Goal: Task Accomplishment & Management: Complete application form

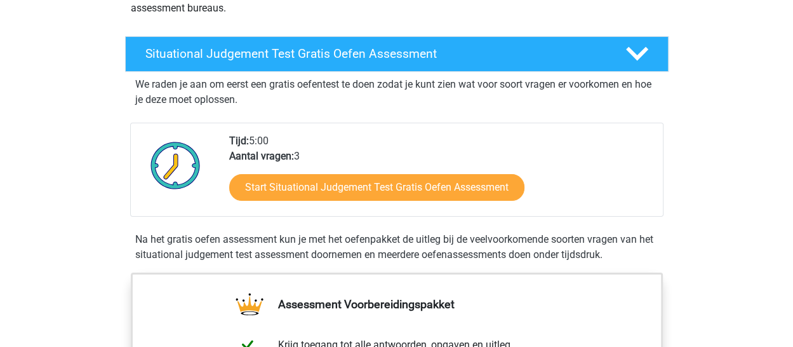
scroll to position [190, 0]
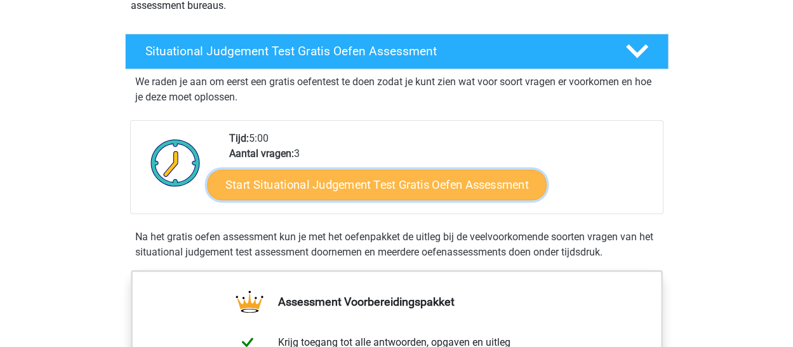
click at [280, 183] on link "Start Situational Judgement Test Gratis Oefen Assessment" at bounding box center [377, 184] width 340 height 30
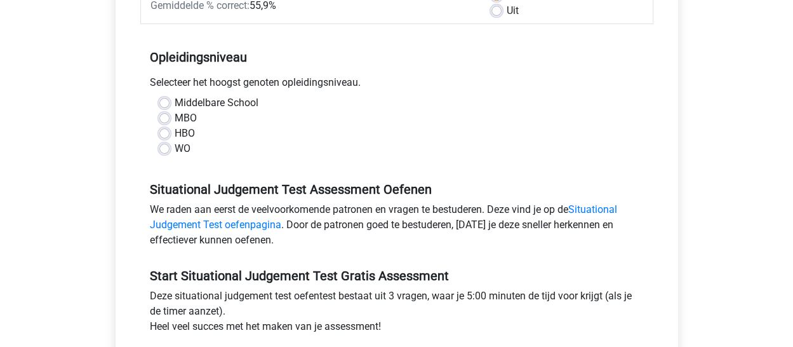
scroll to position [254, 0]
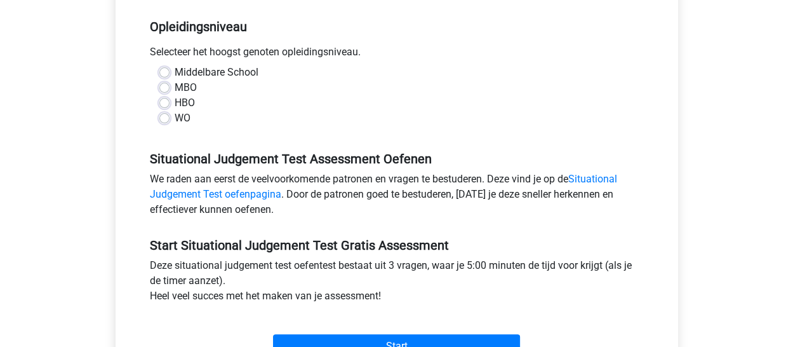
click at [175, 104] on label "HBO" at bounding box center [185, 102] width 20 height 15
click at [164, 104] on input "HBO" at bounding box center [164, 101] width 10 height 13
radio input "true"
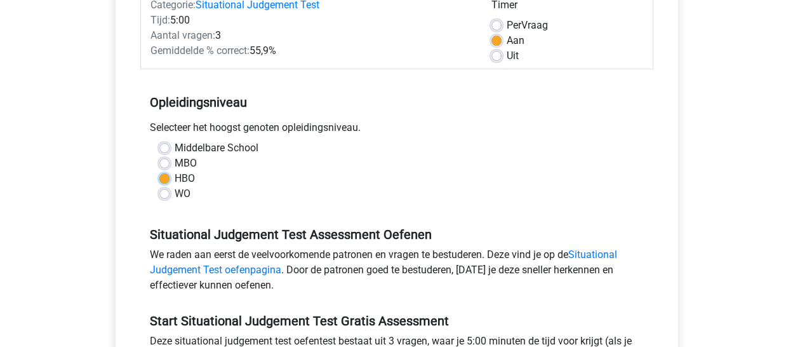
scroll to position [190, 0]
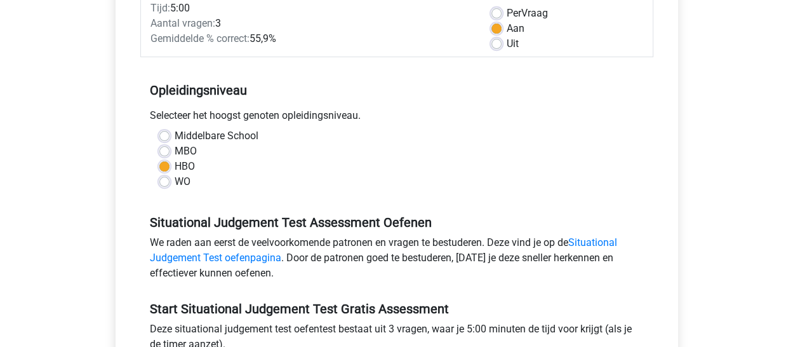
click at [175, 182] on label "WO" at bounding box center [183, 181] width 16 height 15
click at [163, 182] on input "WO" at bounding box center [164, 180] width 10 height 13
radio input "true"
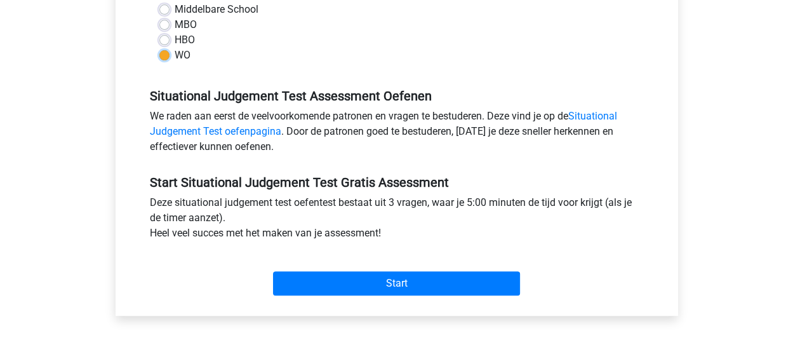
scroll to position [381, 0]
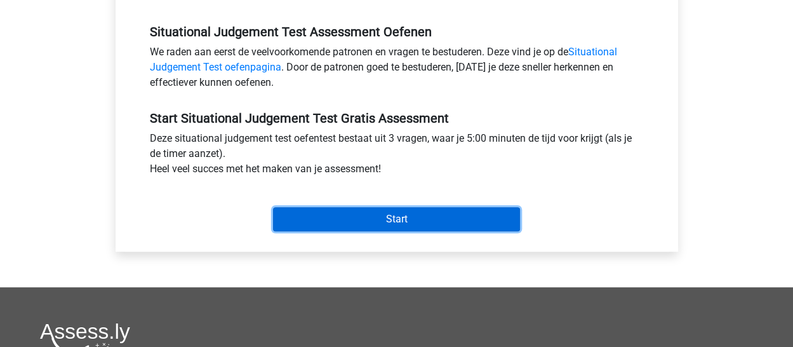
click at [326, 214] on input "Start" at bounding box center [396, 219] width 247 height 24
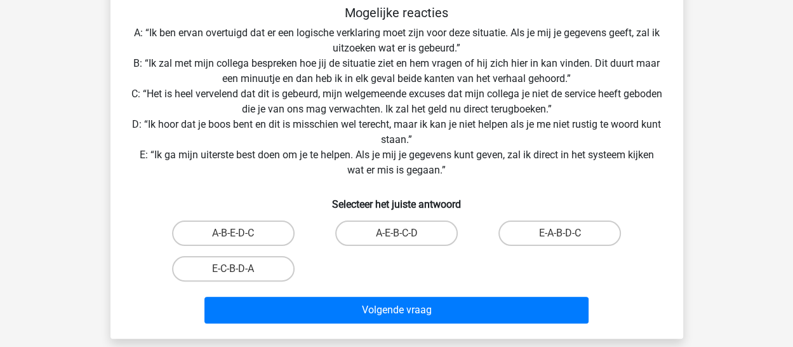
scroll to position [254, 0]
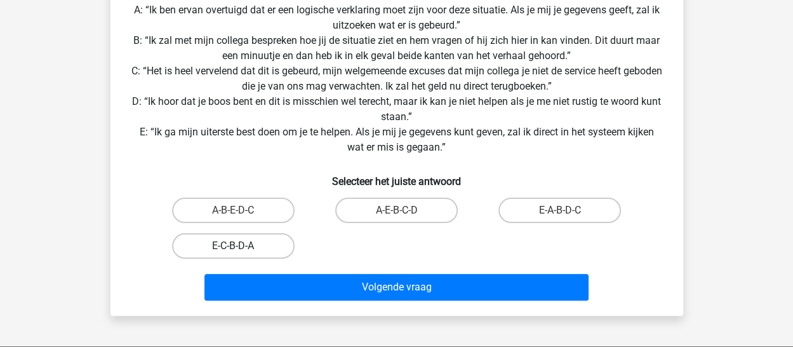
click at [249, 250] on label "E-C-B-D-A" at bounding box center [233, 245] width 123 height 25
click at [241, 250] on input "E-C-B-D-A" at bounding box center [237, 250] width 8 height 8
radio input "true"
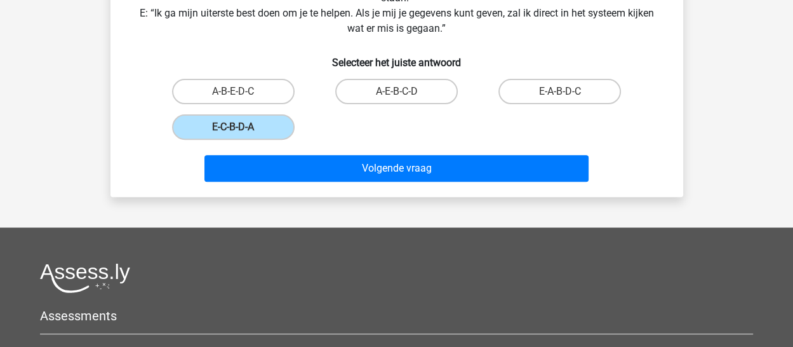
scroll to position [381, 0]
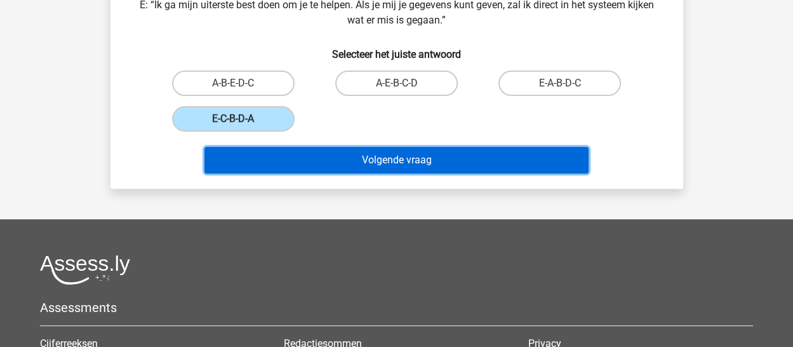
click at [336, 166] on button "Volgende vraag" at bounding box center [396, 160] width 384 height 27
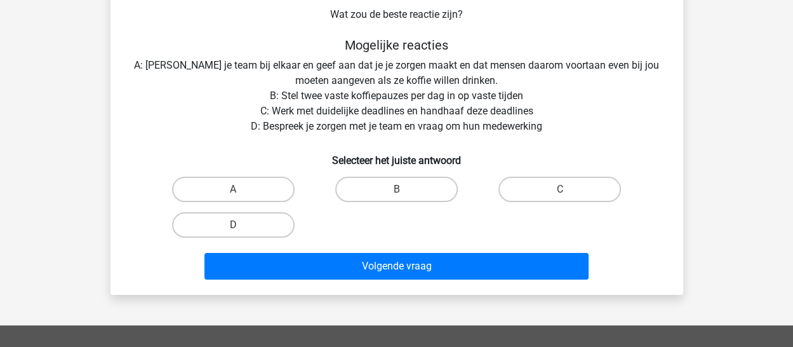
scroll to position [190, 0]
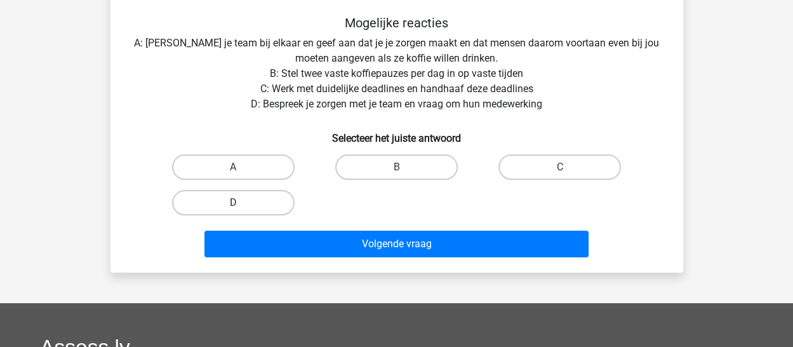
click at [199, 208] on label "D" at bounding box center [233, 202] width 123 height 25
click at [233, 208] on input "D" at bounding box center [237, 206] width 8 height 8
radio input "true"
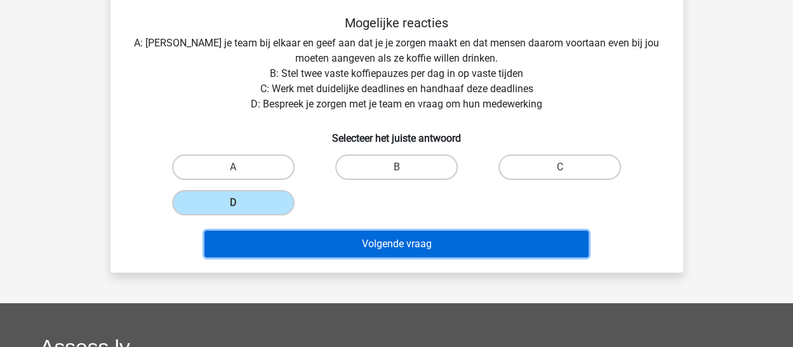
click at [326, 241] on button "Volgende vraag" at bounding box center [396, 243] width 384 height 27
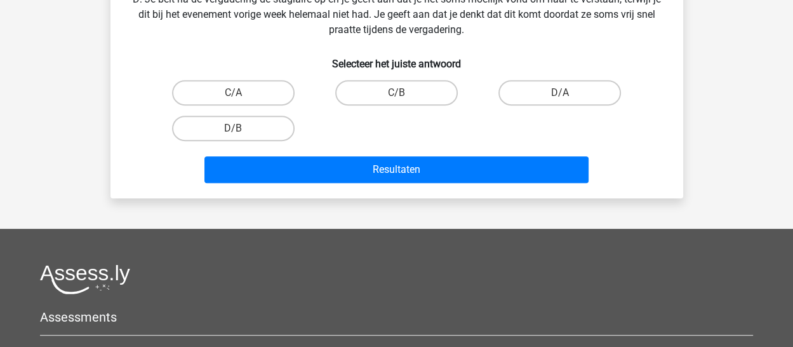
scroll to position [439, 0]
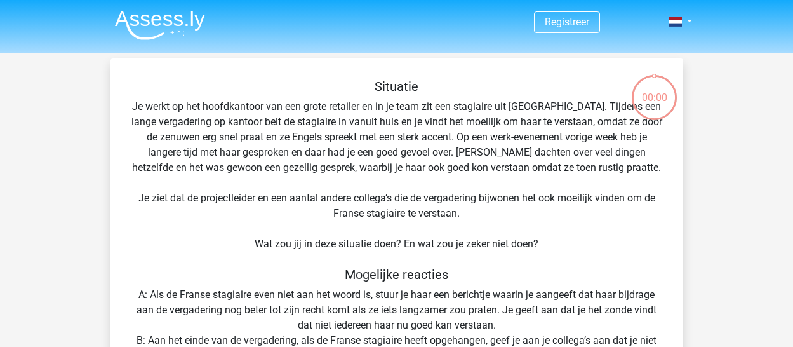
scroll to position [92, 0]
